Goal: Find specific page/section: Find specific page/section

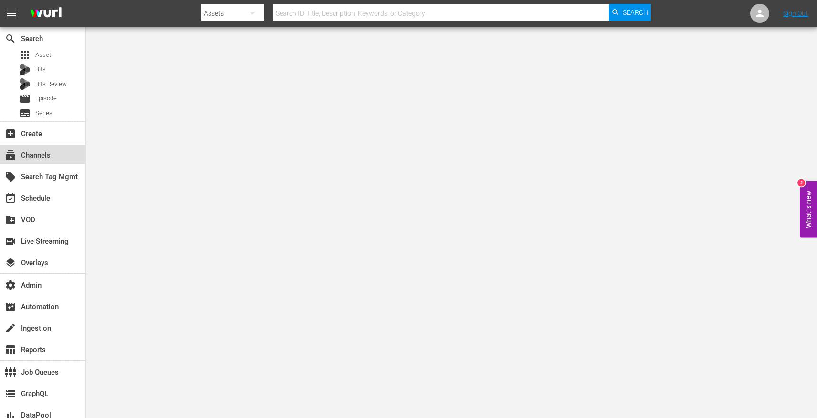
click at [44, 158] on div "subscriptions Channels" at bounding box center [26, 153] width 53 height 9
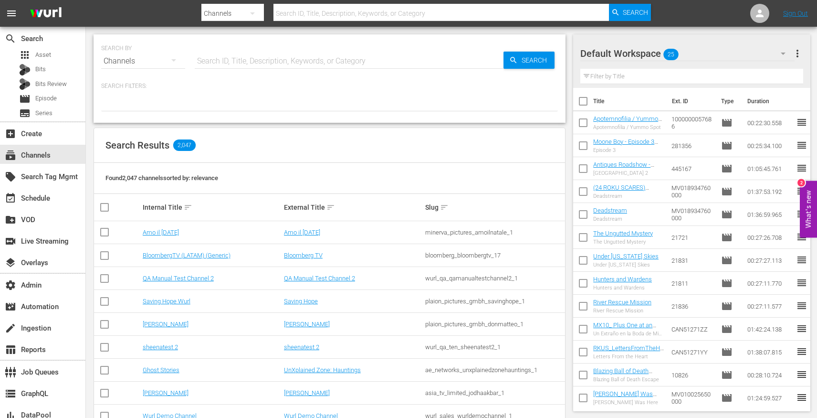
click at [217, 53] on input "text" at bounding box center [349, 61] width 309 height 23
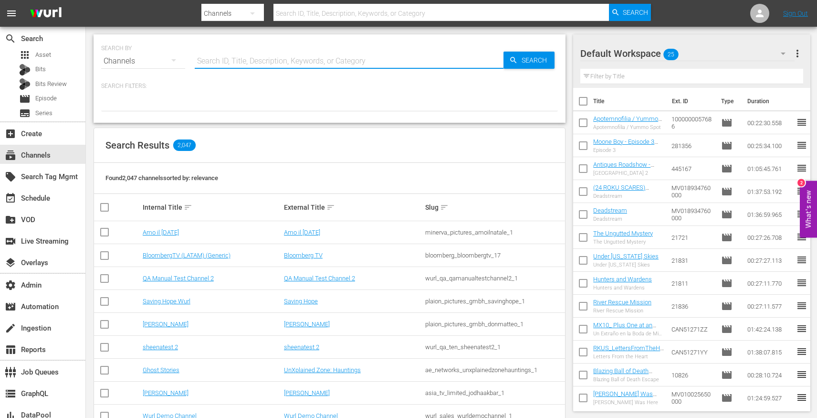
paste input "sysdata_s_p_a_fifa_2"
type input "sysdata_s_p_a_fifa_1"
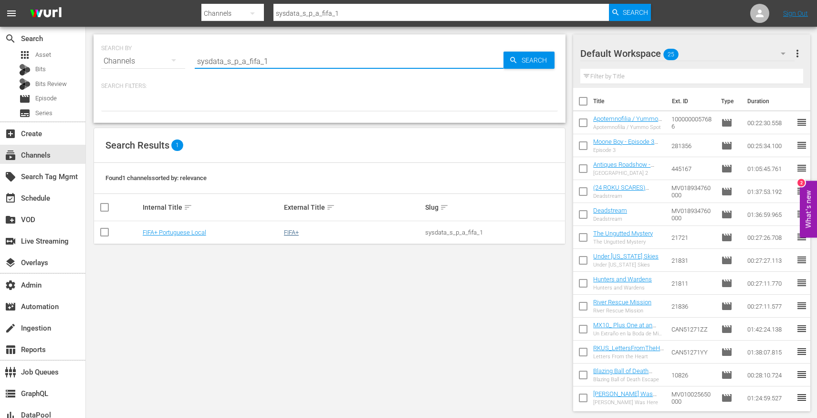
type input "sysdata_s_p_a_fifa_1"
click at [296, 233] on link "FIFA+" at bounding box center [291, 232] width 15 height 7
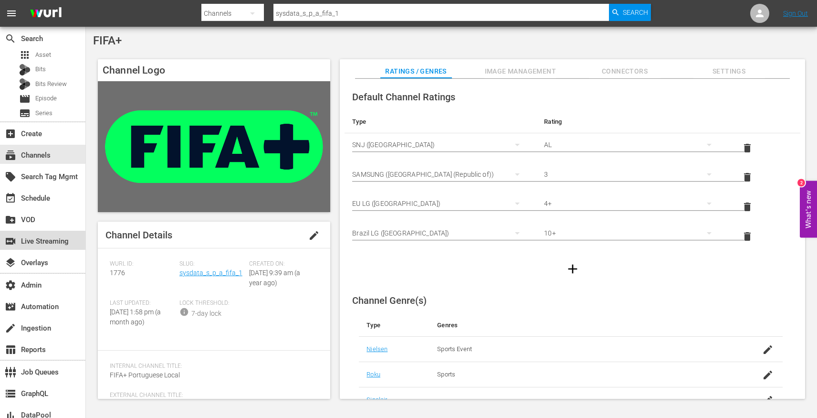
click at [47, 242] on div "switch_video Live Streaming" at bounding box center [26, 239] width 53 height 9
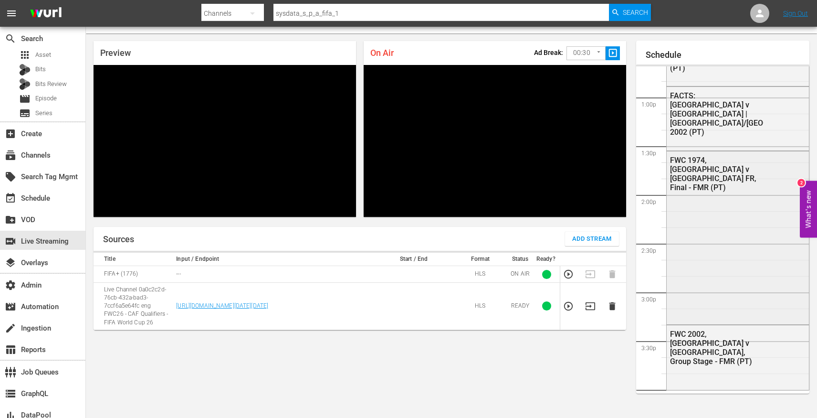
scroll to position [1195, 0]
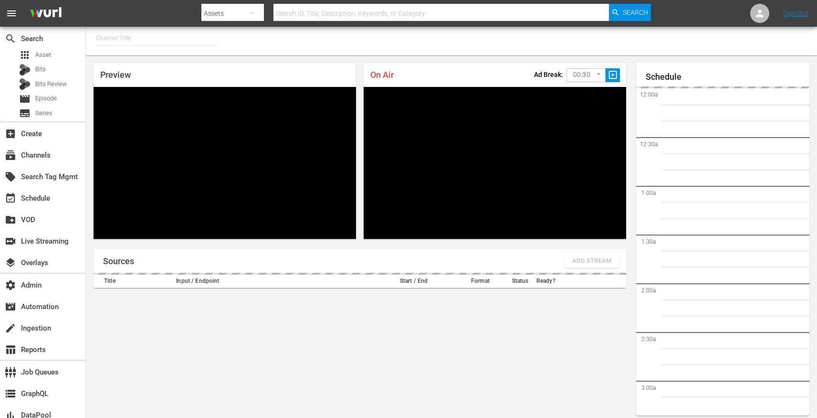
type input "FIFA+ Portuguese Local (1776)"
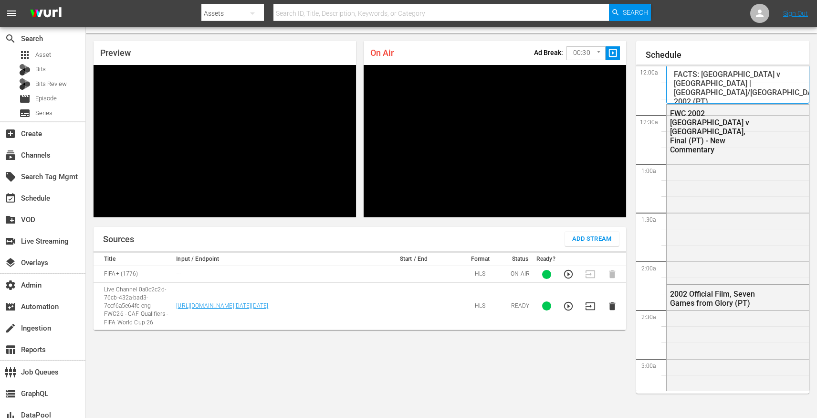
scroll to position [1815, 0]
